Goal: Communication & Community: Answer question/provide support

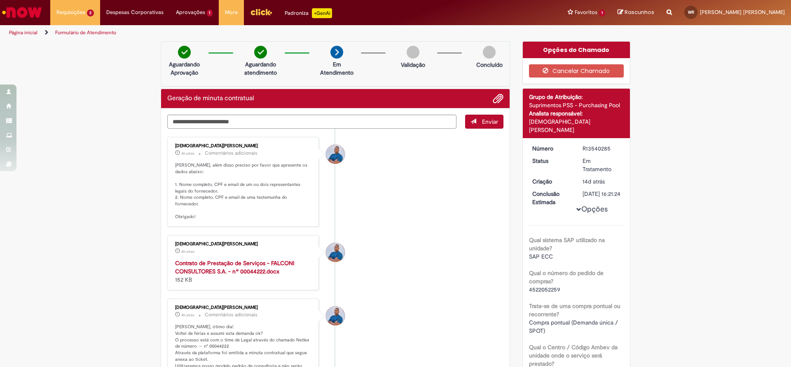
click at [214, 259] on strong "Contrato de Prestação de Serviços - FALCONI CONSULTORES S.A. - nº 00044222.docx" at bounding box center [234, 267] width 119 height 16
click at [353, 218] on li "[DEMOGRAPHIC_DATA][PERSON_NAME] 4h atrás 4 horas atrás Comentários adicionais […" at bounding box center [335, 182] width 336 height 90
drag, startPoint x: 181, startPoint y: 162, endPoint x: 289, endPoint y: 272, distance: 153.9
click at [298, 270] on div "Contrato de Prestação de Serviços - FALCONI CONSULTORES S.A. - nº 00044222.docx…" at bounding box center [243, 271] width 137 height 25
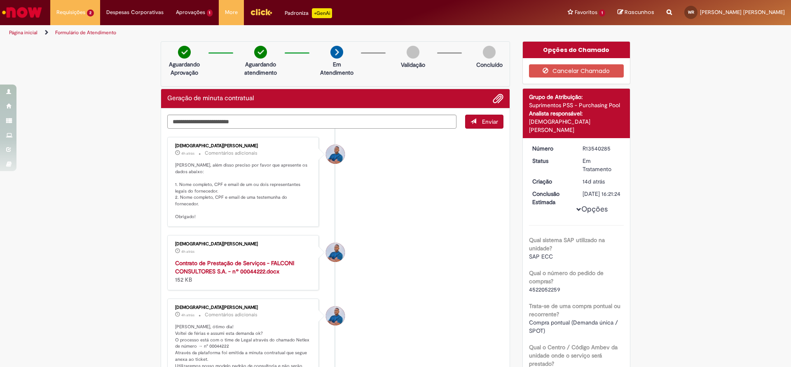
click at [229, 259] on strong "Contrato de Prestação de Serviços - FALCONI CONSULTORES S.A. - nº 00044222.docx" at bounding box center [234, 267] width 119 height 16
click at [248, 125] on textarea "Digite sua mensagem aqui..." at bounding box center [311, 122] width 289 height 14
type textarea "*"
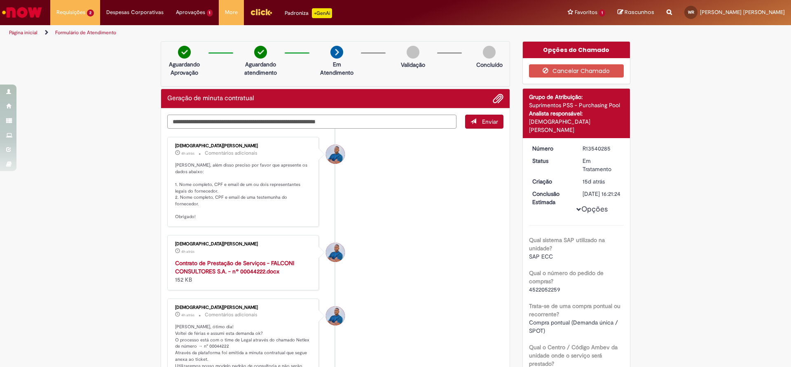
paste textarea "**********"
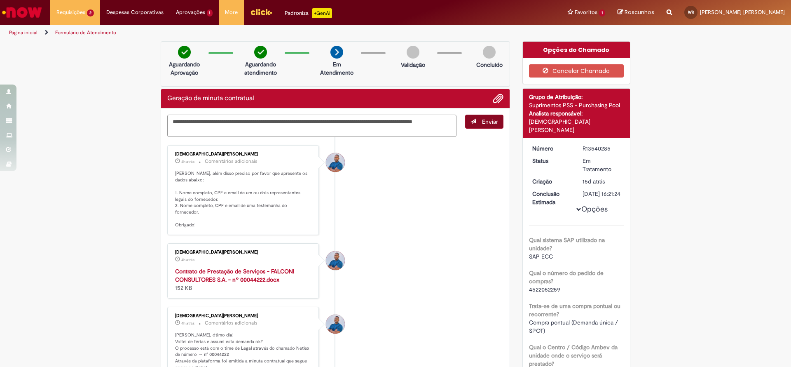
type textarea "**********"
click at [486, 116] on button "Enviar" at bounding box center [484, 122] width 38 height 14
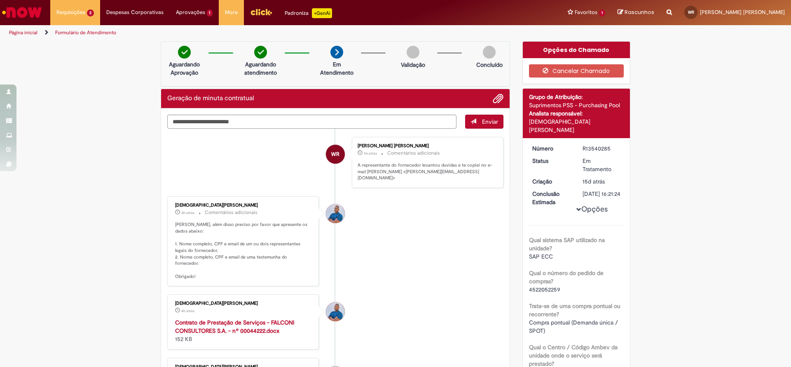
click at [412, 233] on li "[DEMOGRAPHIC_DATA][PERSON_NAME] 4h atrás 4 horas atrás Comentários adicionais […" at bounding box center [335, 241] width 336 height 90
drag, startPoint x: 361, startPoint y: 158, endPoint x: 474, endPoint y: 185, distance: 116.0
